Goal: Task Accomplishment & Management: Use online tool/utility

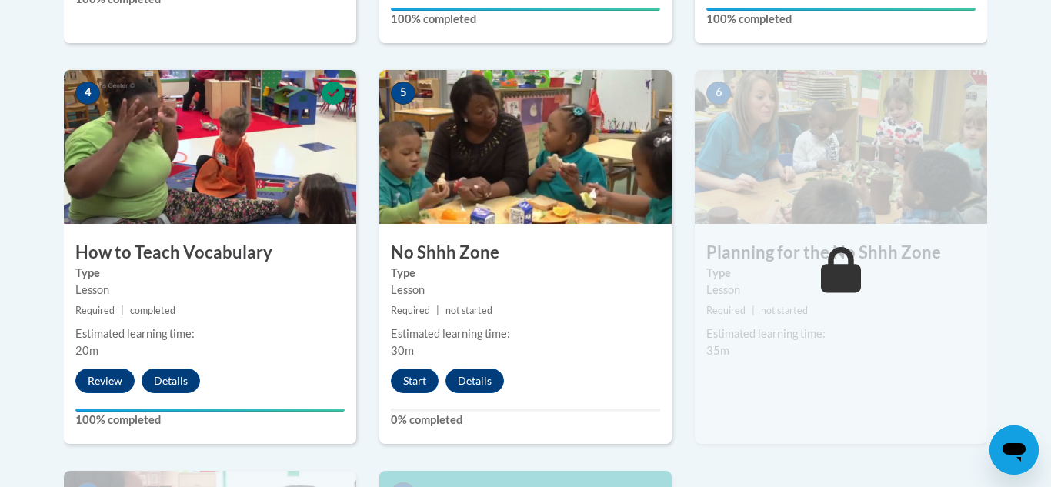
scroll to position [849, 0]
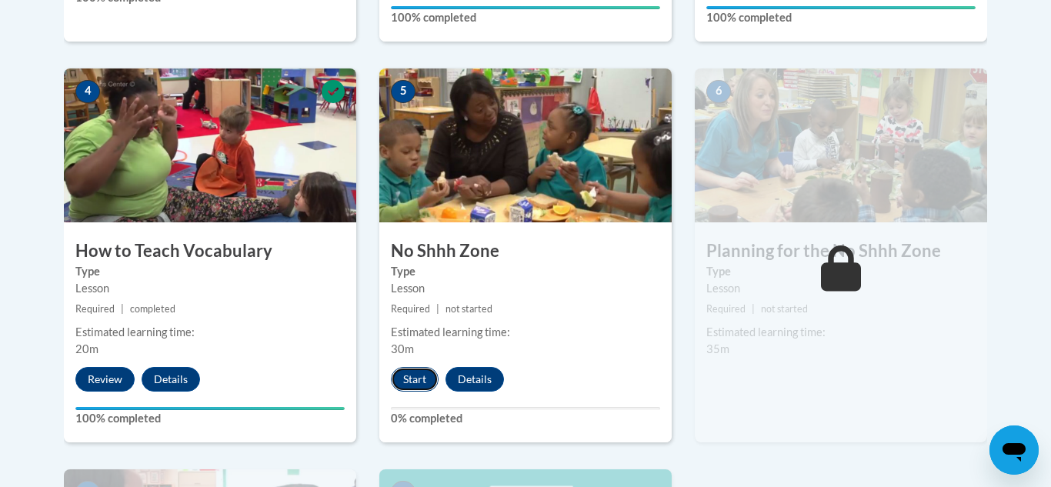
click at [412, 379] on button "Start" at bounding box center [415, 379] width 48 height 25
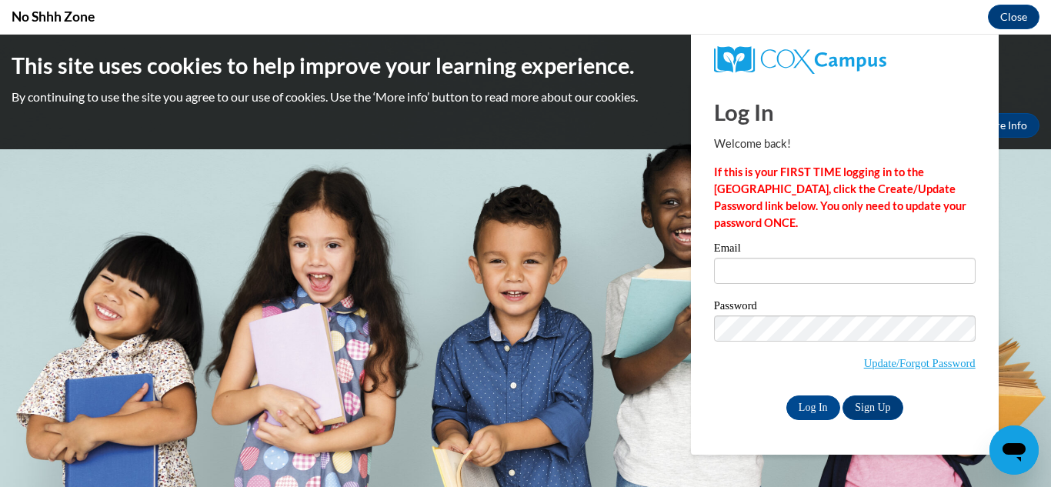
scroll to position [0, 0]
type input "hdowdy@fcafalcons.com"
click at [819, 410] on input "Log In" at bounding box center [813, 407] width 54 height 25
click at [810, 414] on input "Log In" at bounding box center [813, 407] width 54 height 25
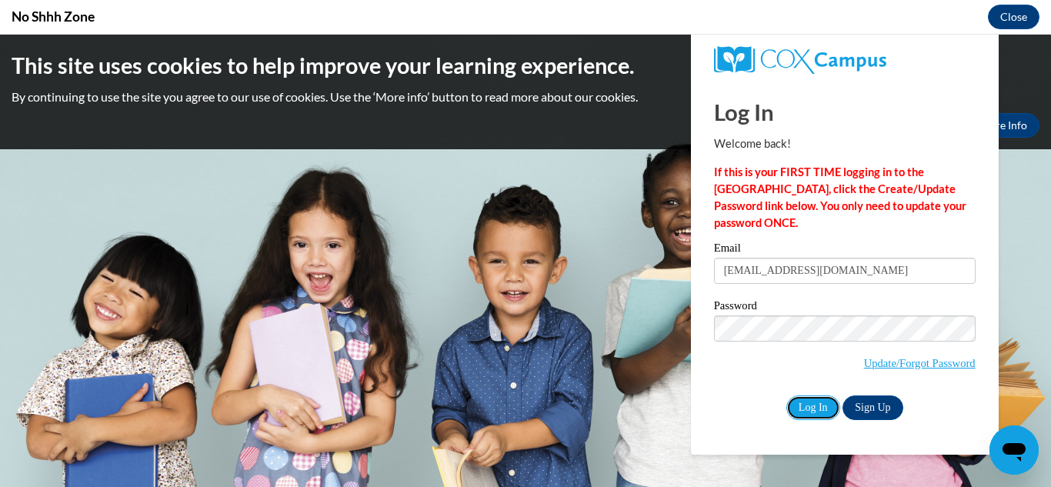
click at [786, 395] on input "Log In" at bounding box center [813, 407] width 54 height 25
click at [817, 407] on input "Log In" at bounding box center [813, 407] width 54 height 25
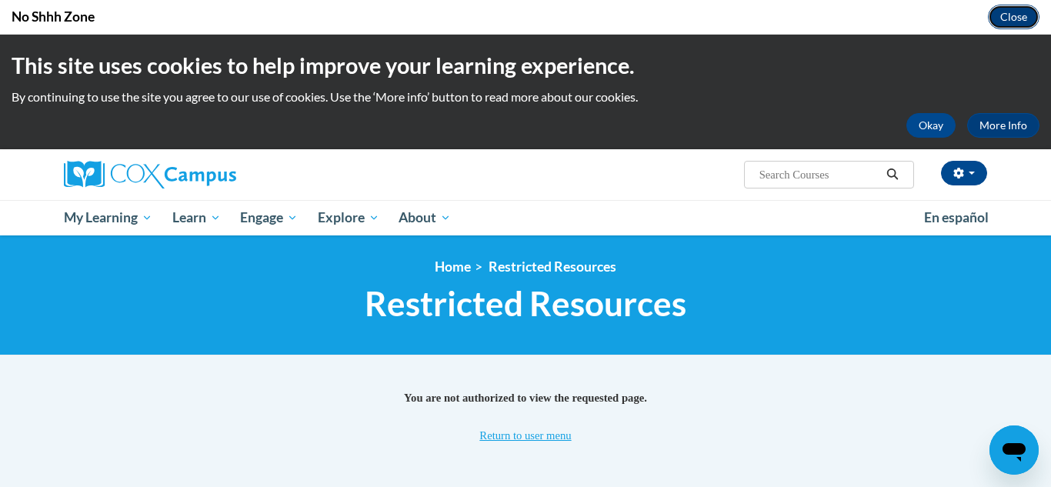
click at [1019, 18] on button "Close" at bounding box center [1014, 17] width 52 height 25
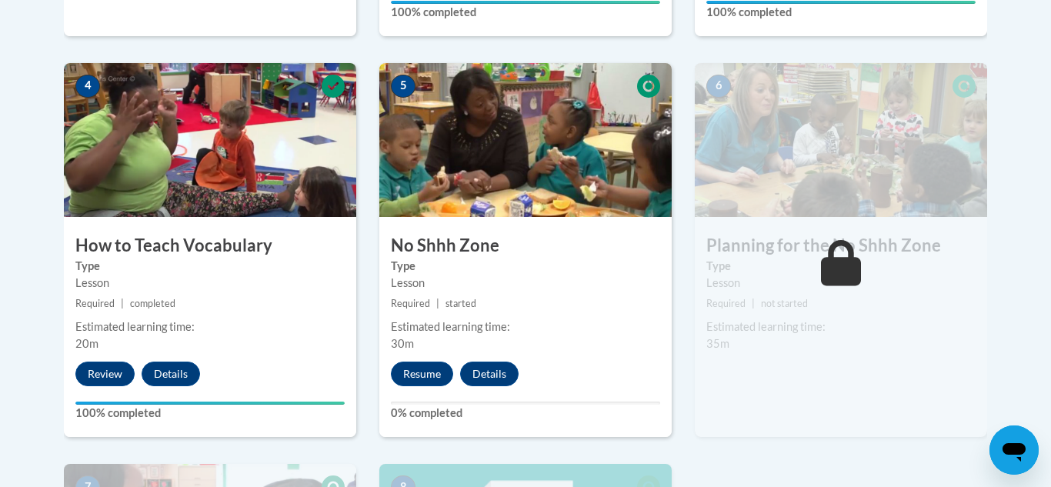
scroll to position [859, 0]
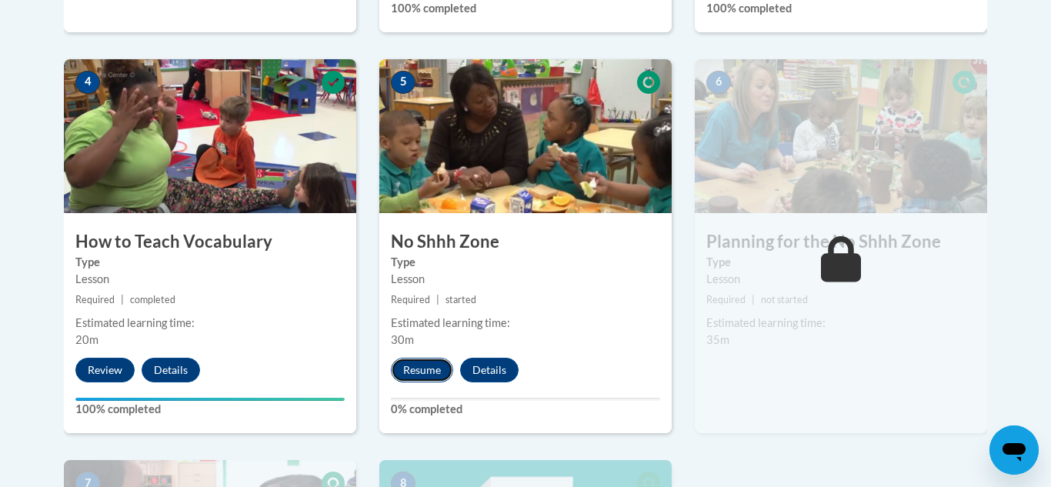
click at [408, 375] on button "Resume" at bounding box center [422, 370] width 62 height 25
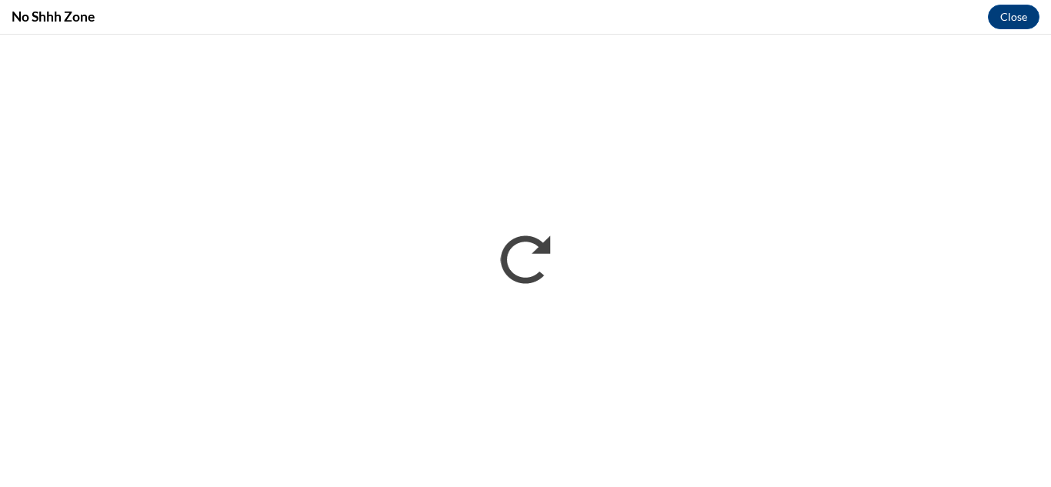
scroll to position [0, 0]
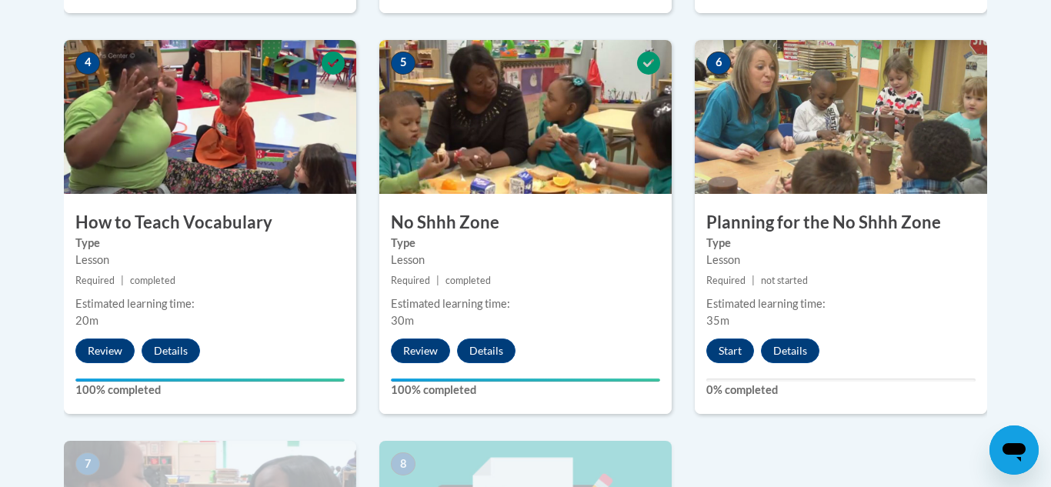
scroll to position [882, 0]
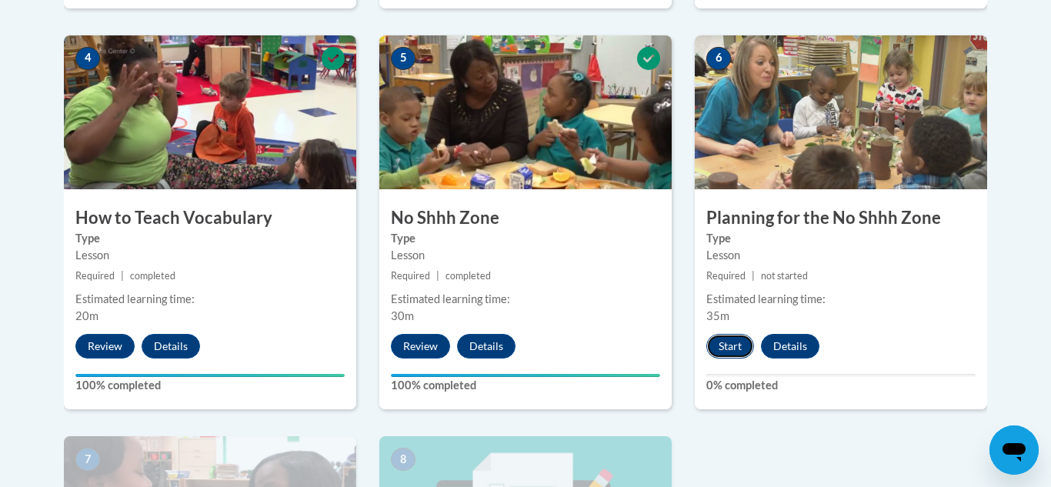
click at [723, 344] on button "Start" at bounding box center [730, 346] width 48 height 25
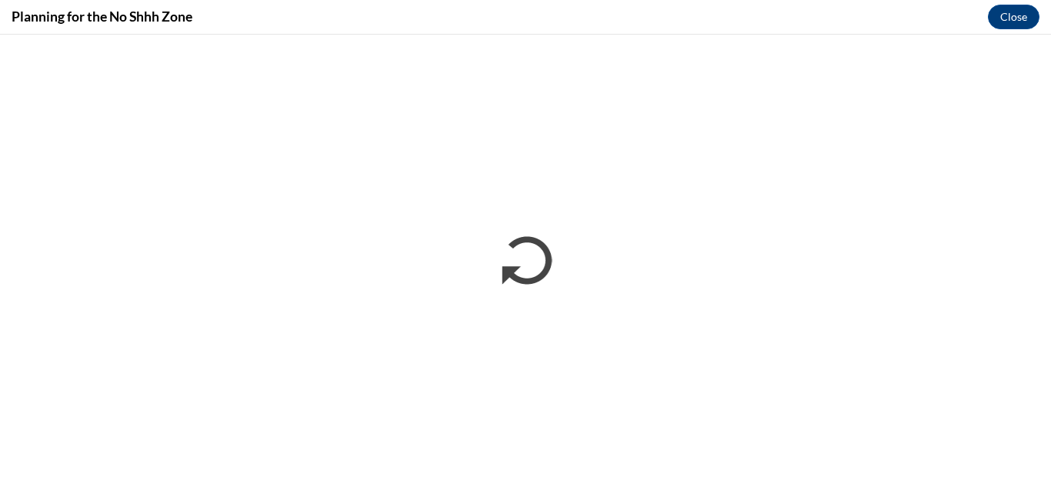
scroll to position [0, 0]
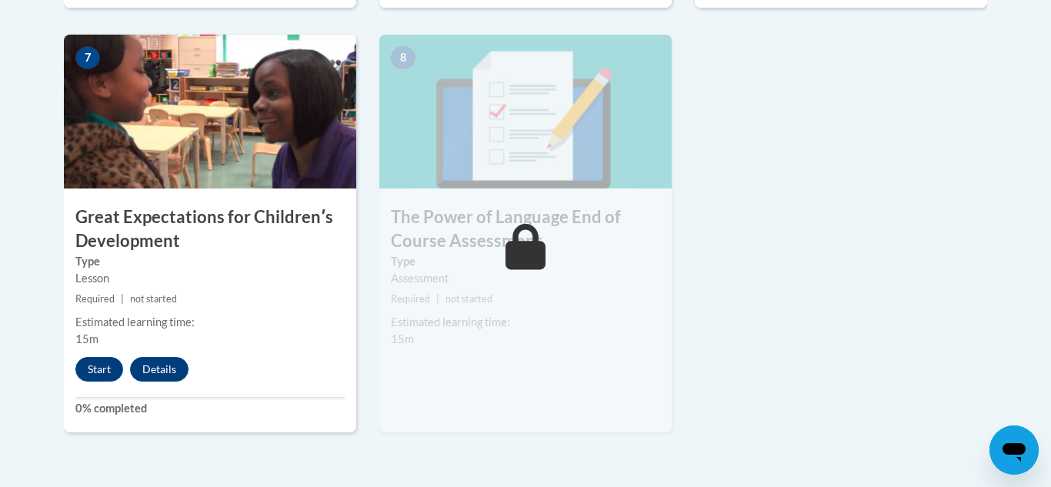
scroll to position [1292, 0]
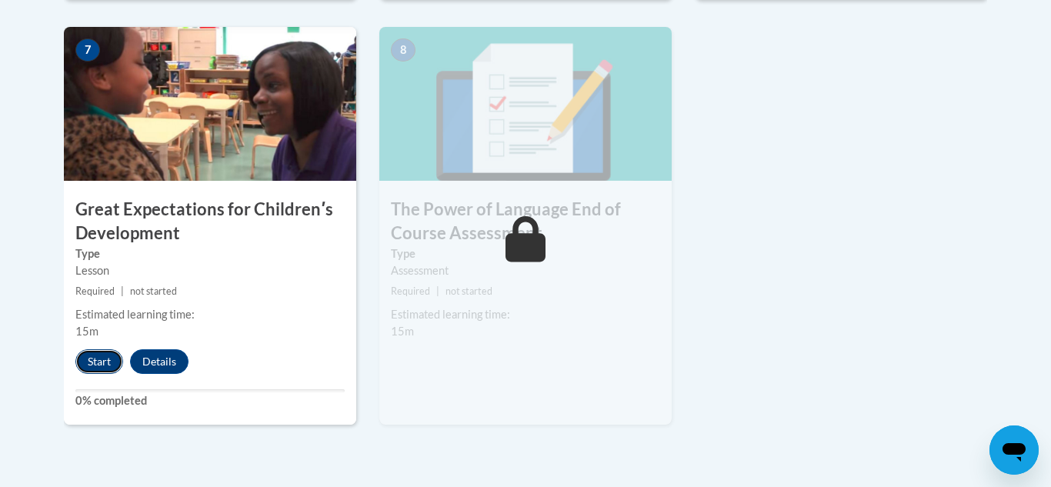
click at [95, 362] on button "Start" at bounding box center [99, 361] width 48 height 25
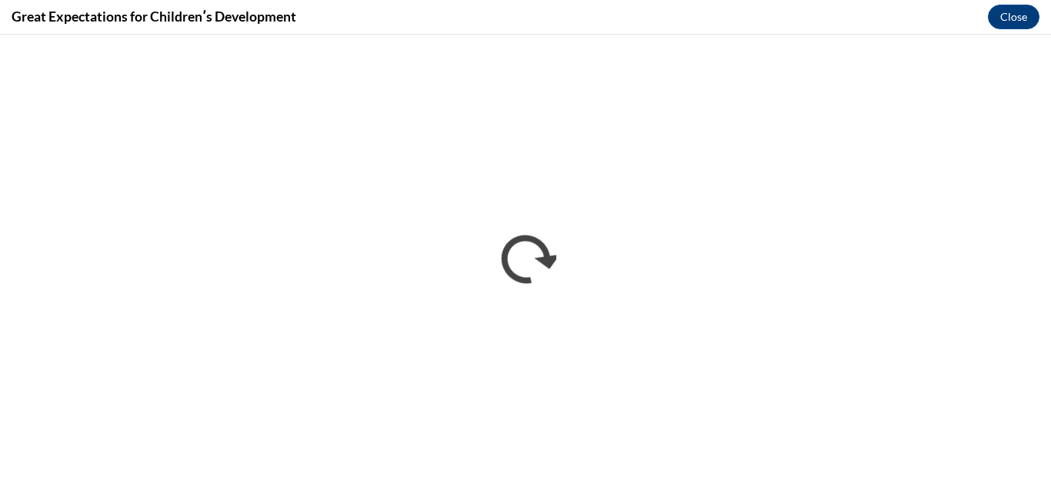
scroll to position [0, 0]
